Goal: Information Seeking & Learning: Find contact information

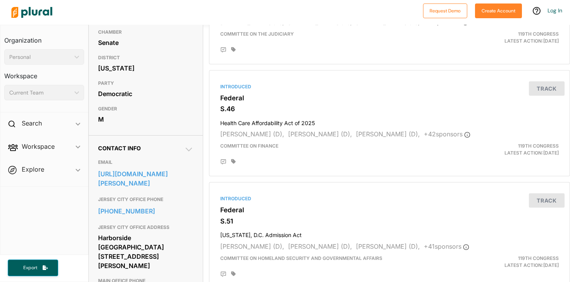
scroll to position [141, 0]
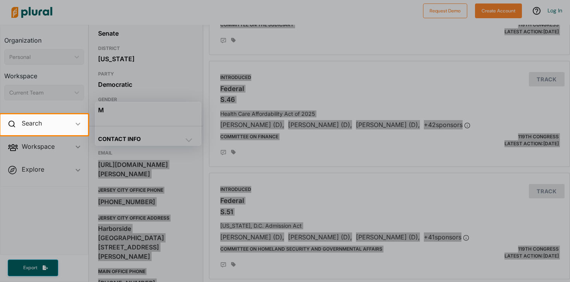
drag, startPoint x: 95, startPoint y: 163, endPoint x: 149, endPoint y: 239, distance: 93.0
click at [149, 239] on body "Request Demo Create Account Log In Organization Personal ic_keyboard_arrow_down…" at bounding box center [285, 141] width 570 height 282
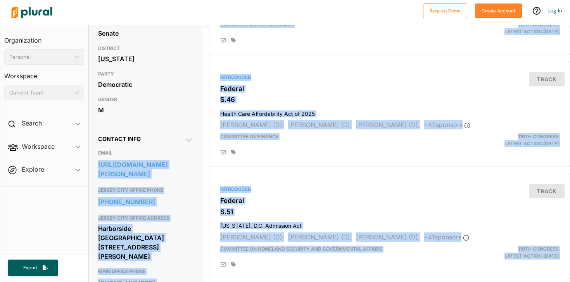
click at [143, 192] on h3 "JERSEY CITY OFFICE PHONE" at bounding box center [145, 190] width 95 height 9
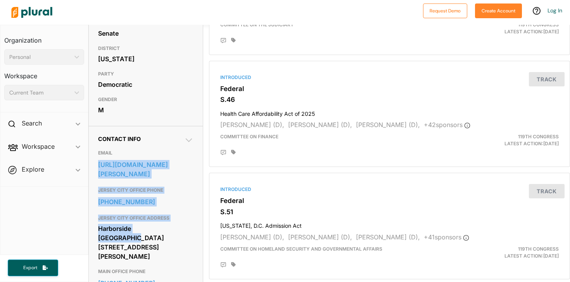
drag, startPoint x: 96, startPoint y: 163, endPoint x: 169, endPoint y: 225, distance: 95.6
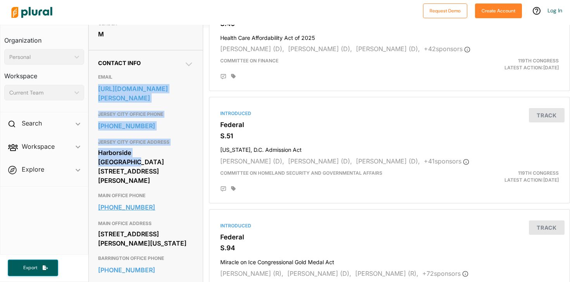
scroll to position [217, 0]
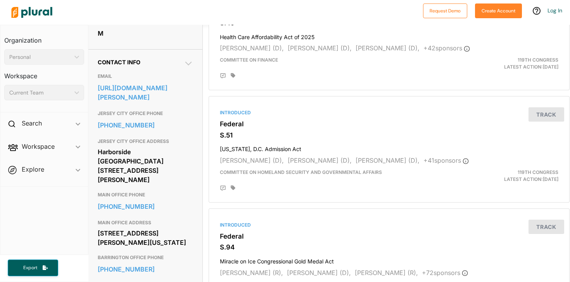
click at [168, 200] on div "[PHONE_NUMBER]" at bounding box center [145, 207] width 95 height 14
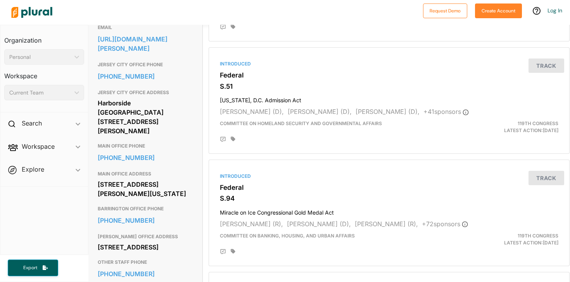
scroll to position [267, 0]
drag, startPoint x: 96, startPoint y: 146, endPoint x: 167, endPoint y: 189, distance: 81.9
click at [167, 189] on div "Contact Info EMAIL [URL][DOMAIN_NAME][PERSON_NAME] JERSEY CITY OFFICE PHONE [PH…" at bounding box center [145, 184] width 114 height 368
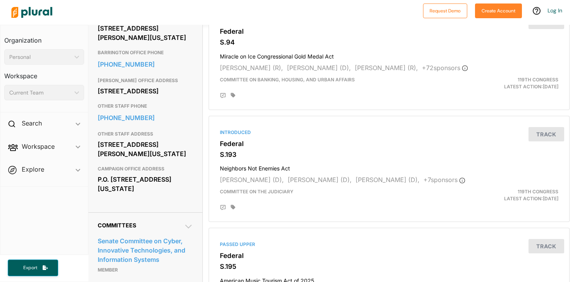
scroll to position [423, 0]
copy div "[PHONE_NUMBER] MAIN OFFICE ADDRESS [STREET_ADDRESS][PERSON_NAME][US_STATE]"
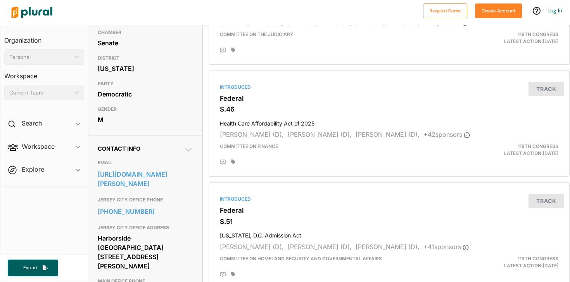
scroll to position [133, 0]
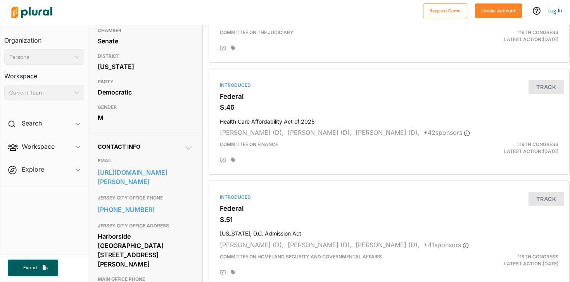
drag, startPoint x: 95, startPoint y: 167, endPoint x: 140, endPoint y: 188, distance: 49.4
copy link "[URL][DOMAIN_NAME][PERSON_NAME]"
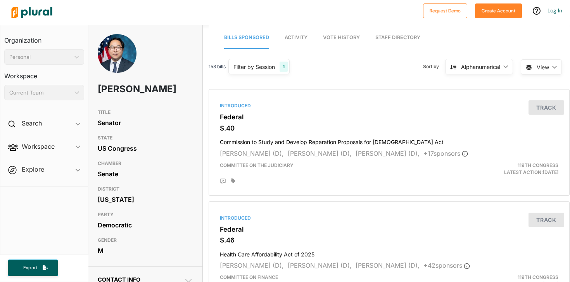
scroll to position [0, 0]
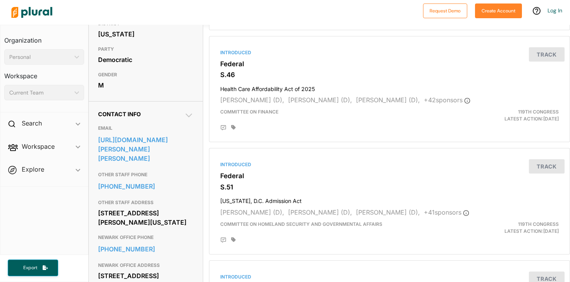
scroll to position [169, 0]
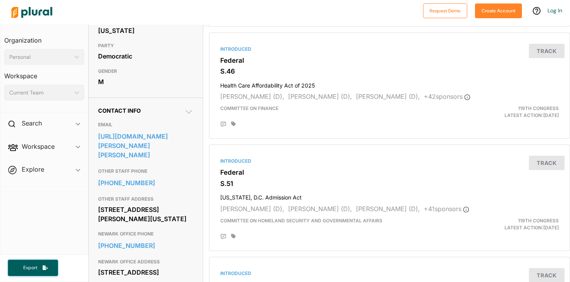
click at [410, 2] on div at bounding box center [213, 12] width 411 height 27
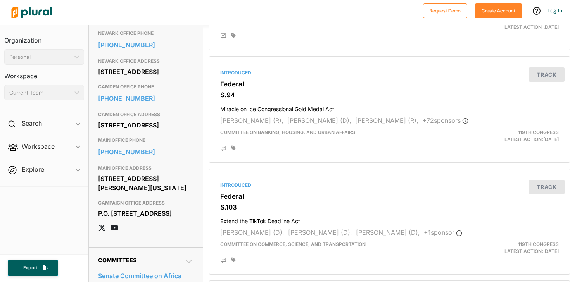
scroll to position [372, 0]
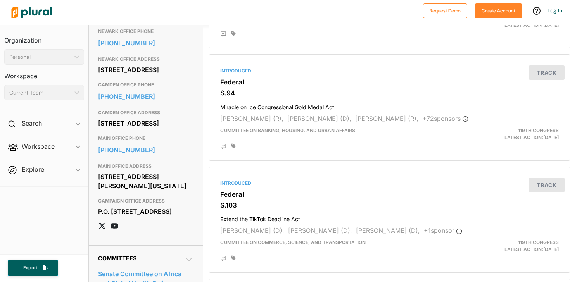
drag, startPoint x: 170, startPoint y: 196, endPoint x: 98, endPoint y: 156, distance: 82.6
click at [98, 156] on div "MAIN OFFICE PHONE 202-224-3224 MAIN OFFICE ADDRESS 306 Hart Senate Office Build…" at bounding box center [145, 162] width 95 height 63
click at [106, 170] on div "MAIN OFFICE ADDRESS 306 Hart Senate Office Building Washington, DC 20510" at bounding box center [145, 176] width 95 height 35
drag, startPoint x: 93, startPoint y: 158, endPoint x: 153, endPoint y: 160, distance: 60.1
click at [153, 160] on div "Contact Info EMAIL https://www.booker.senate.gov/contact/write-to-cory OTHER ST…" at bounding box center [146, 70] width 114 height 350
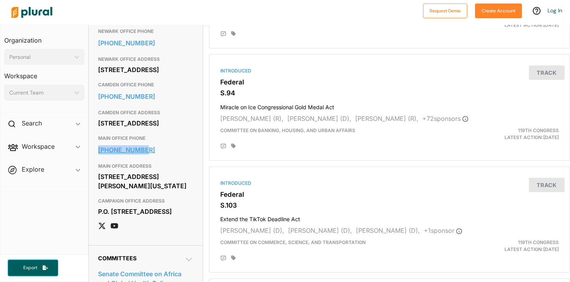
copy link "202-224-3224"
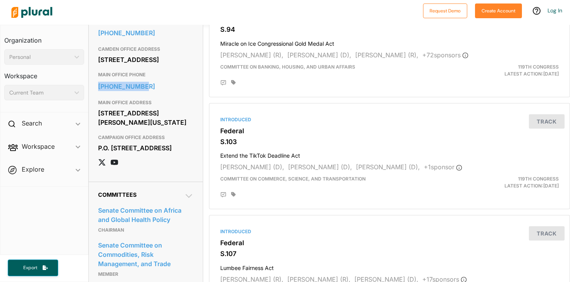
scroll to position [430, 0]
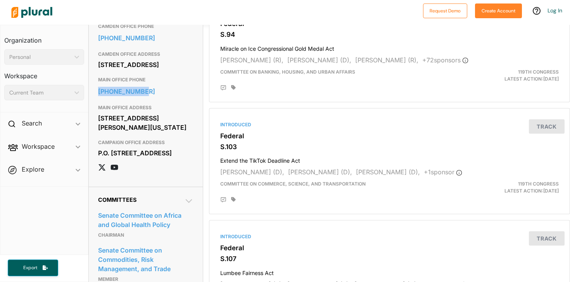
drag, startPoint x: 165, startPoint y: 136, endPoint x: 98, endPoint y: 126, distance: 67.8
click at [98, 126] on div "Contact Info EMAIL https://www.booker.senate.gov/contact/write-to-cory OTHER ST…" at bounding box center [146, 12] width 114 height 350
copy div "306 Hart Senate Office Building Washington, DC 20510"
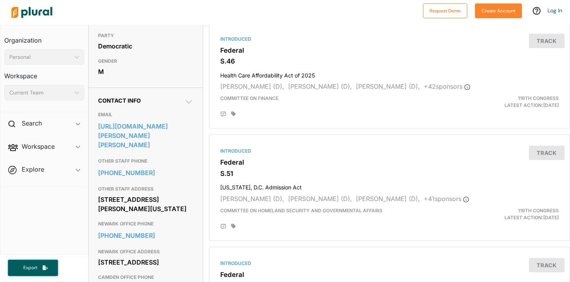
scroll to position [179, 0]
drag, startPoint x: 94, startPoint y: 124, endPoint x: 190, endPoint y: 135, distance: 96.7
click at [190, 135] on div "Contact Info EMAIL https://www.booker.senate.gov/contact/write-to-cory OTHER ST…" at bounding box center [146, 263] width 114 height 350
copy link "https://www.booker.senate.gov/contact/write-to-cory"
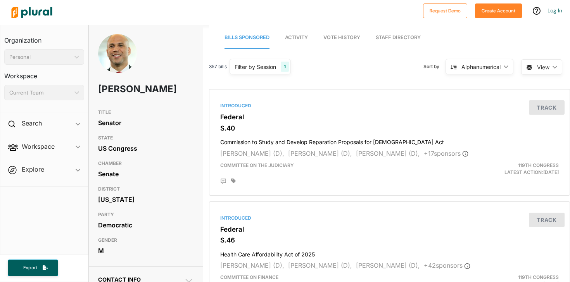
scroll to position [0, 0]
click at [59, 129] on div "Search ic_keyboard_arrow_down" at bounding box center [44, 124] width 88 height 21
click at [37, 163] on span "Workspace ic_keyboard_arrow_down Members Bills Tags Saved Searches Activity" at bounding box center [44, 166] width 88 height 21
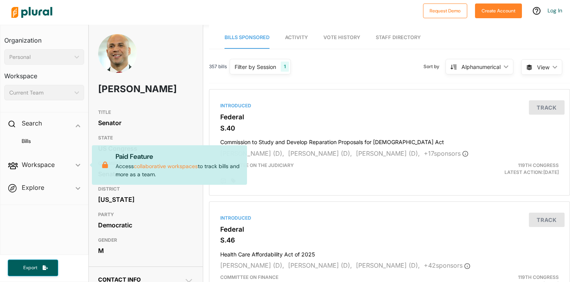
click at [41, 177] on div "Search ic_keyboard_arrow_down Bills Workspace ic_keyboard_arrow_down Members Bi…" at bounding box center [44, 159] width 88 height 90
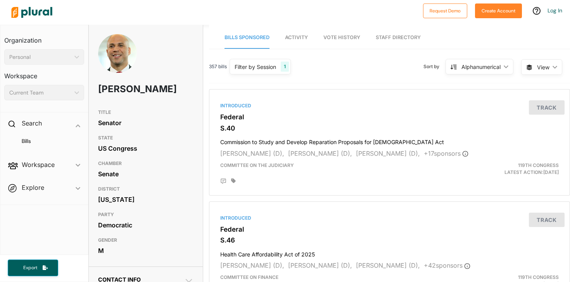
click at [41, 192] on span "Explore ic_keyboard_arrow_down Overview" at bounding box center [44, 189] width 88 height 21
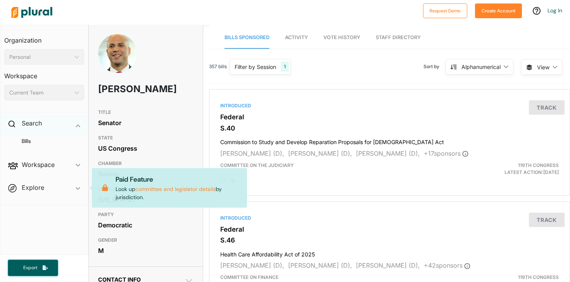
click at [25, 132] on div "Search ic_keyboard_arrow_down" at bounding box center [44, 124] width 88 height 21
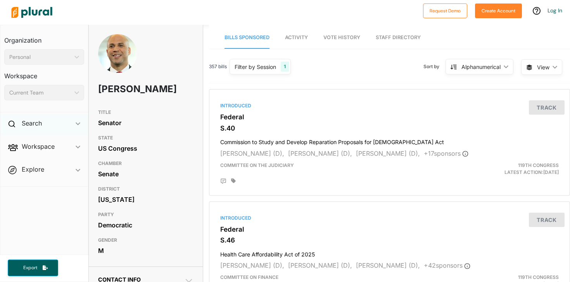
click at [10, 120] on span at bounding box center [13, 125] width 10 height 12
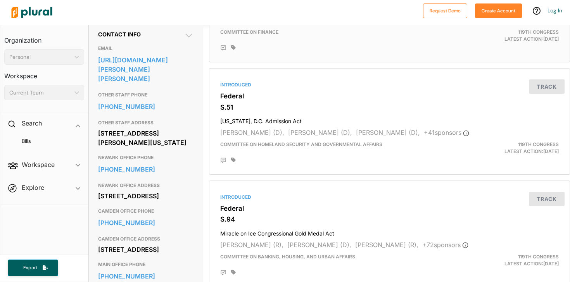
scroll to position [244, 0]
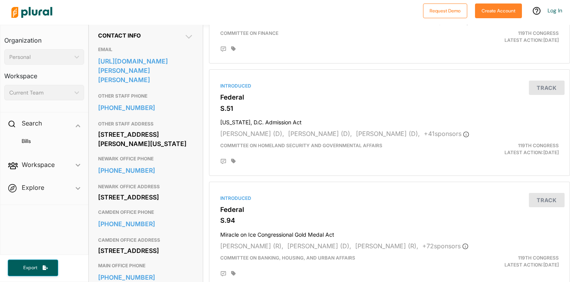
click at [189, 31] on div "Contact Info EMAIL https://www.booker.senate.gov/contact/write-to-cory OTHER ST…" at bounding box center [146, 197] width 114 height 350
click at [190, 40] on icon at bounding box center [188, 36] width 9 height 9
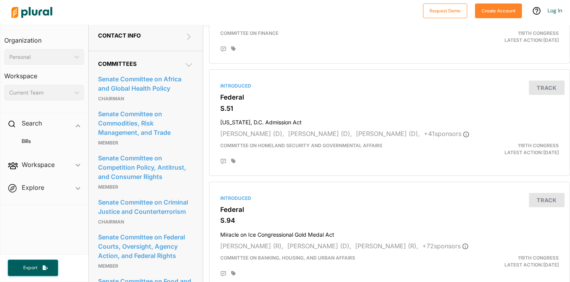
click at [189, 36] on icon at bounding box center [188, 36] width 9 height 9
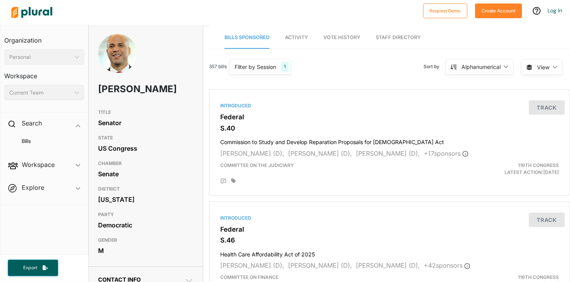
scroll to position [0, 0]
